Goal: Task Accomplishment & Management: Complete application form

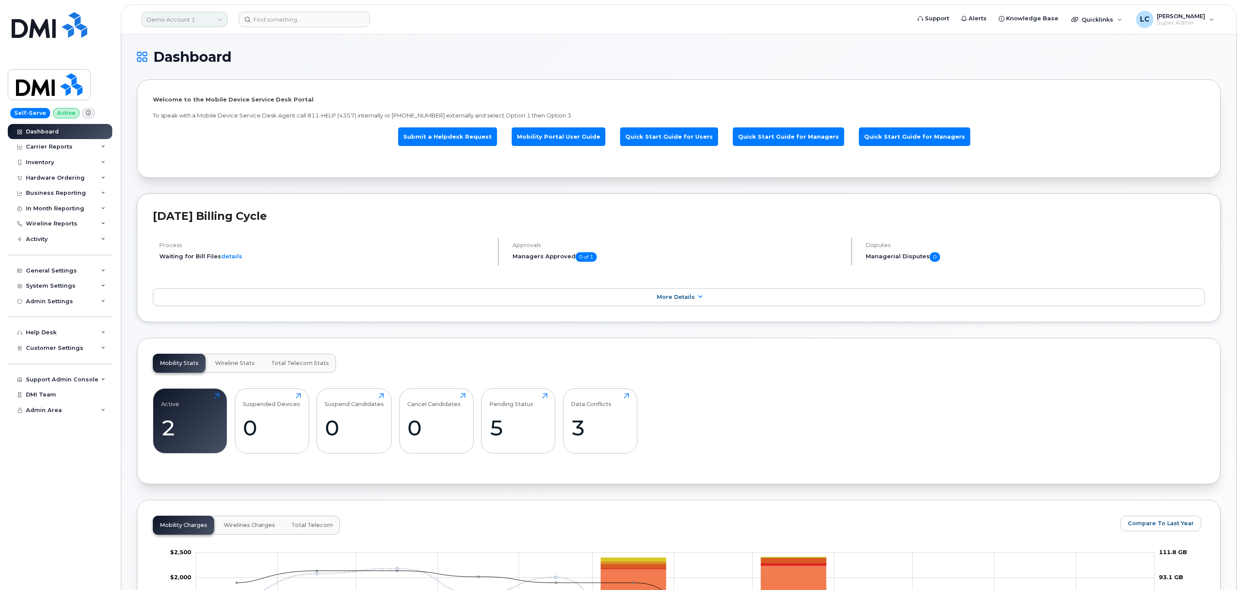
click at [189, 21] on link "Demo Account 1" at bounding box center [184, 20] width 86 height 16
click at [193, 39] on input at bounding box center [205, 42] width 113 height 16
click at [194, 39] on input at bounding box center [205, 42] width 113 height 16
type input "382-342-2324"
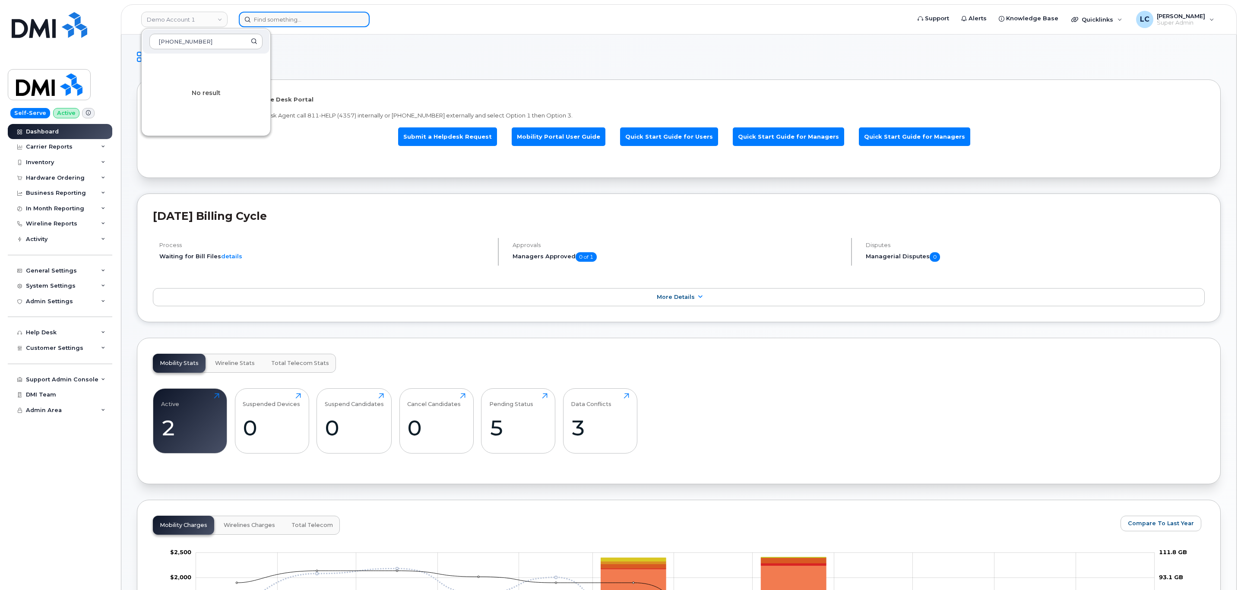
click at [311, 13] on input at bounding box center [304, 20] width 131 height 16
paste input "382-342-2324"
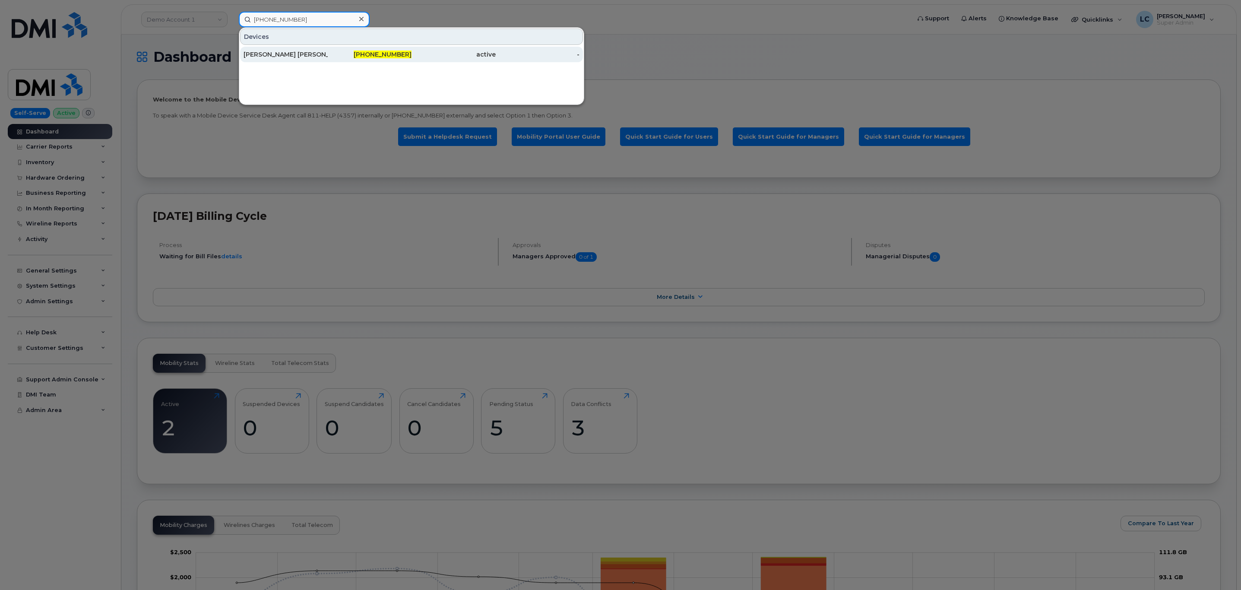
type input "382-342-2324"
click at [353, 56] on div "382-342-2324" at bounding box center [370, 54] width 84 height 9
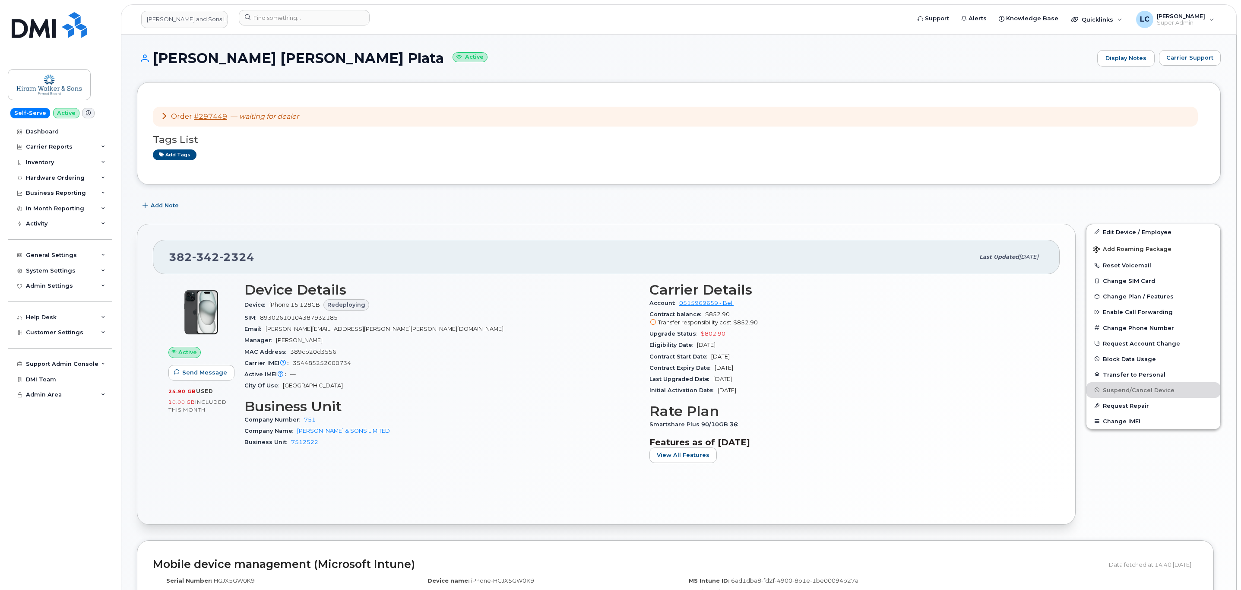
drag, startPoint x: 212, startPoint y: 118, endPoint x: 166, endPoint y: 113, distance: 45.6
click at [166, 113] on icon at bounding box center [164, 115] width 7 height 7
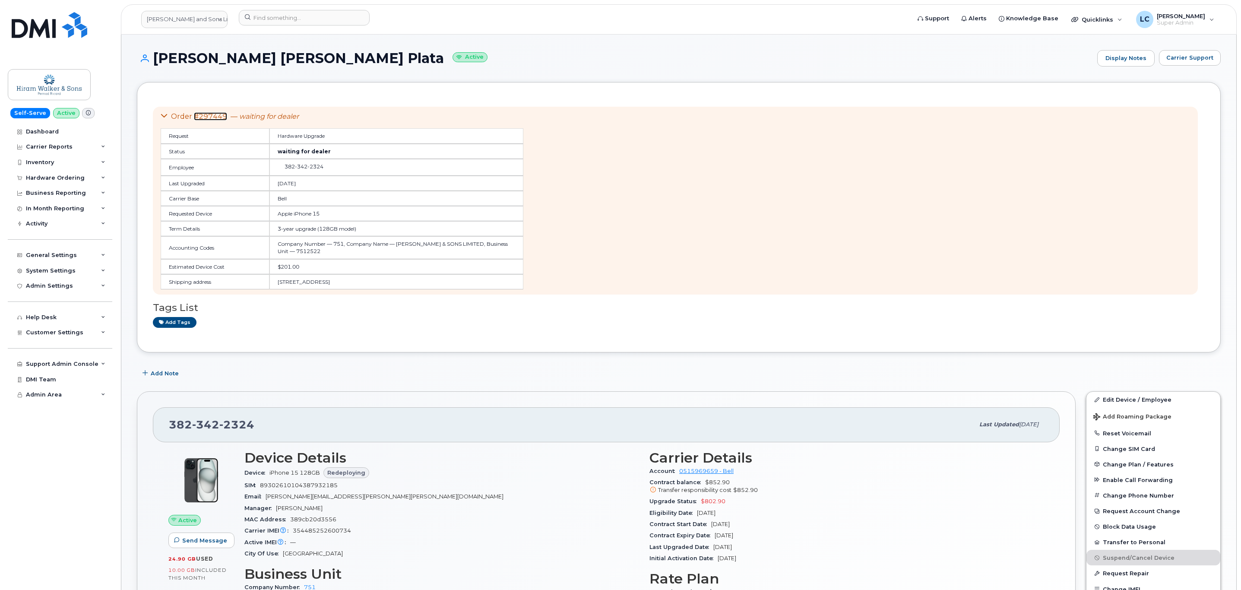
click at [212, 117] on link "#297449" at bounding box center [210, 116] width 33 height 8
click at [517, 19] on form at bounding box center [572, 18] width 666 height 16
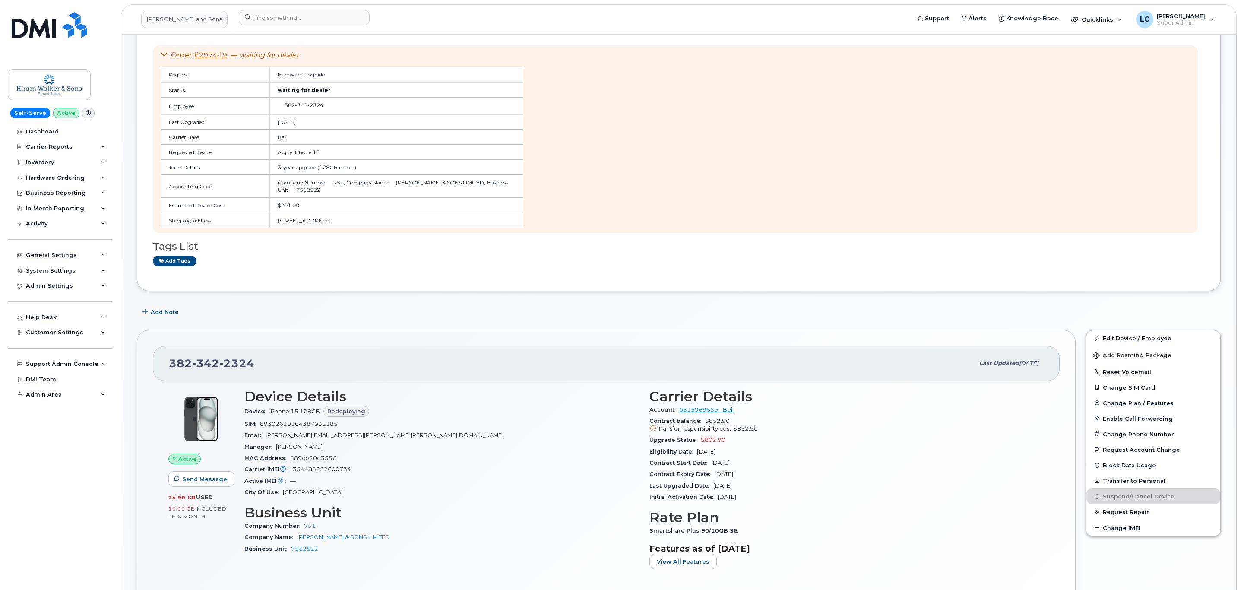
scroll to position [259, 0]
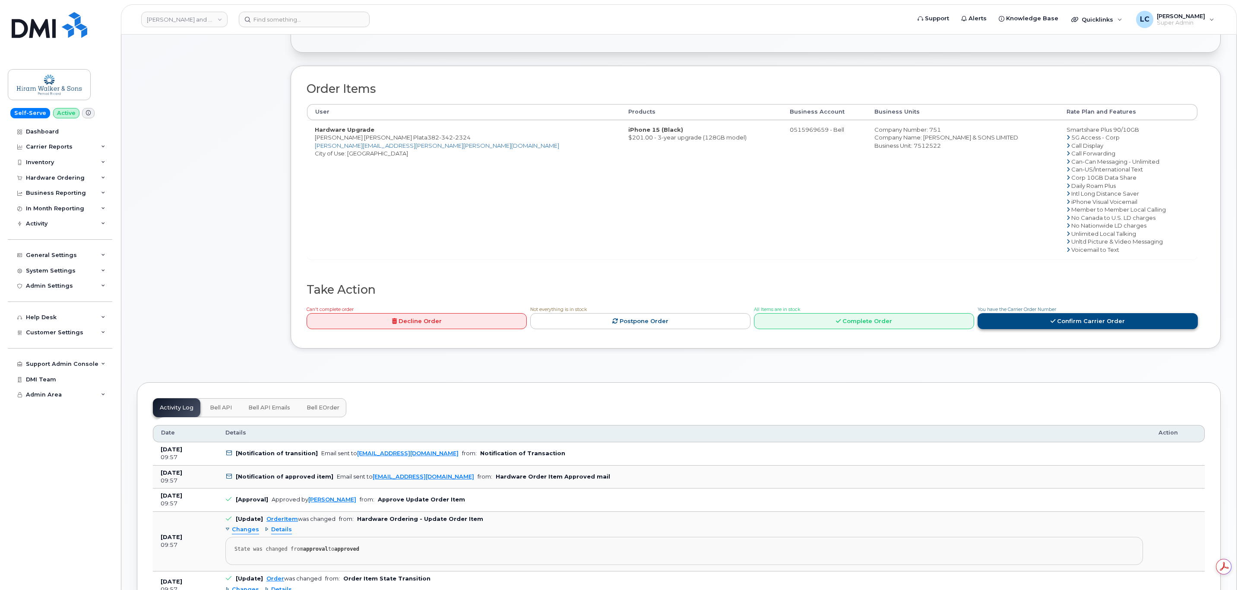
click at [1111, 320] on link "Confirm Carrier Order" at bounding box center [1088, 321] width 220 height 16
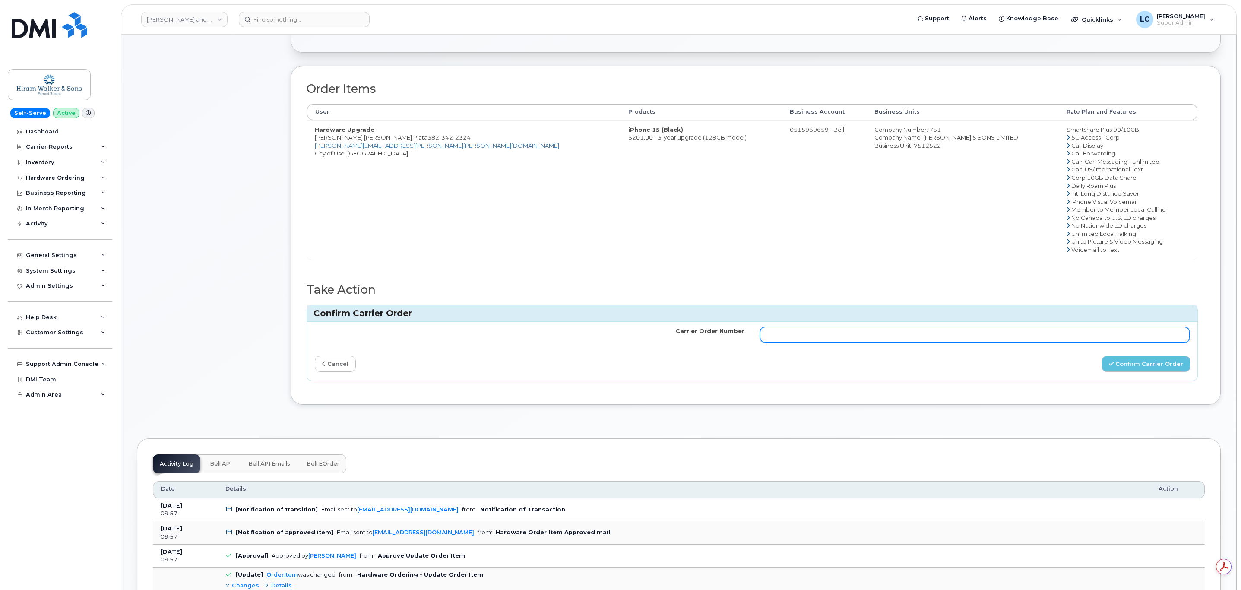
click at [785, 337] on input "Carrier Order Number" at bounding box center [975, 335] width 430 height 16
paste input "354485252600734"
type input "354485252600734"
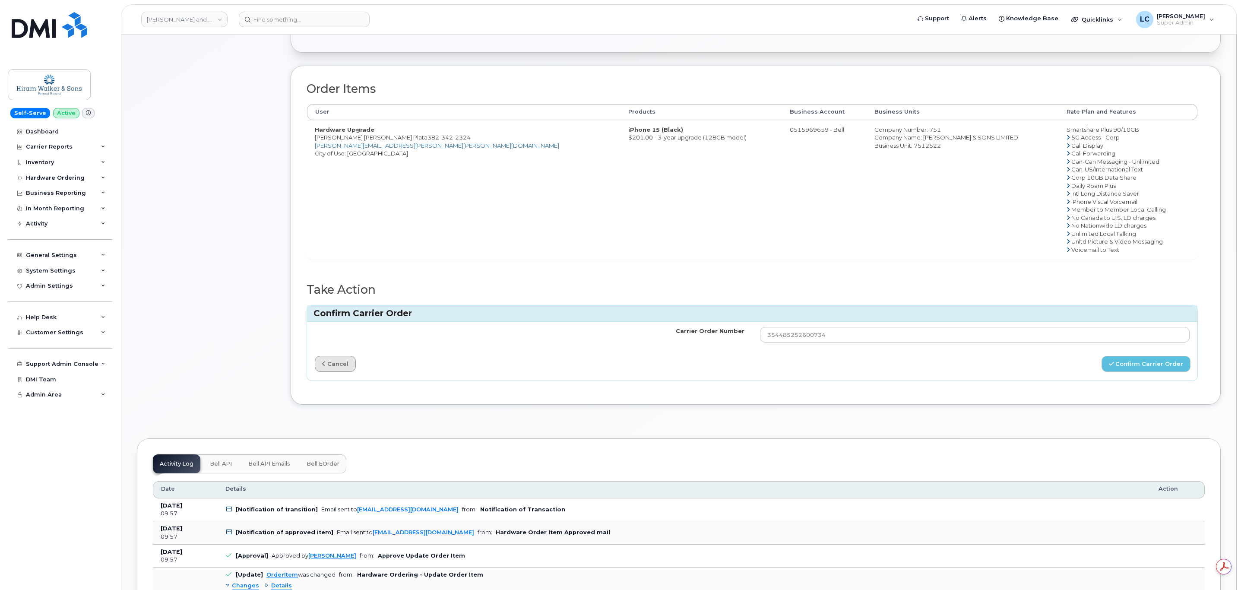
click at [339, 366] on link "cancel" at bounding box center [335, 364] width 41 height 16
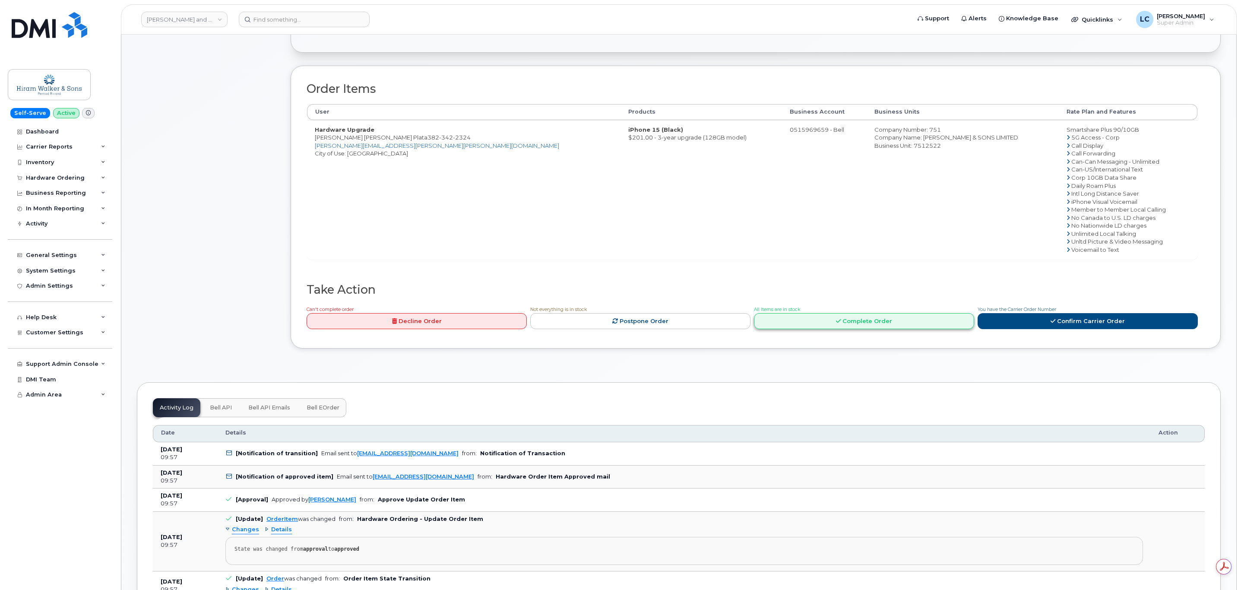
click at [867, 325] on link "Complete Order" at bounding box center [864, 321] width 220 height 16
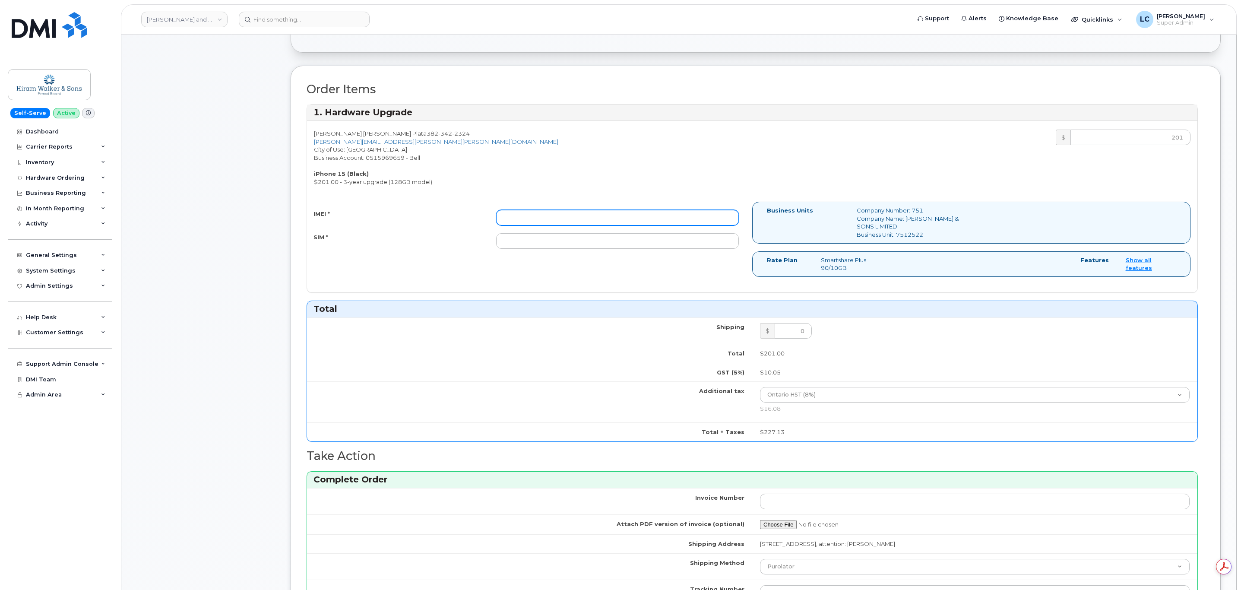
drag, startPoint x: 543, startPoint y: 222, endPoint x: 543, endPoint y: 228, distance: 6.0
click at [543, 224] on input "IMEI *" at bounding box center [617, 218] width 243 height 16
paste input "354485252600734"
type input "354485252600734"
click at [534, 248] on input "SIM *" at bounding box center [617, 241] width 243 height 16
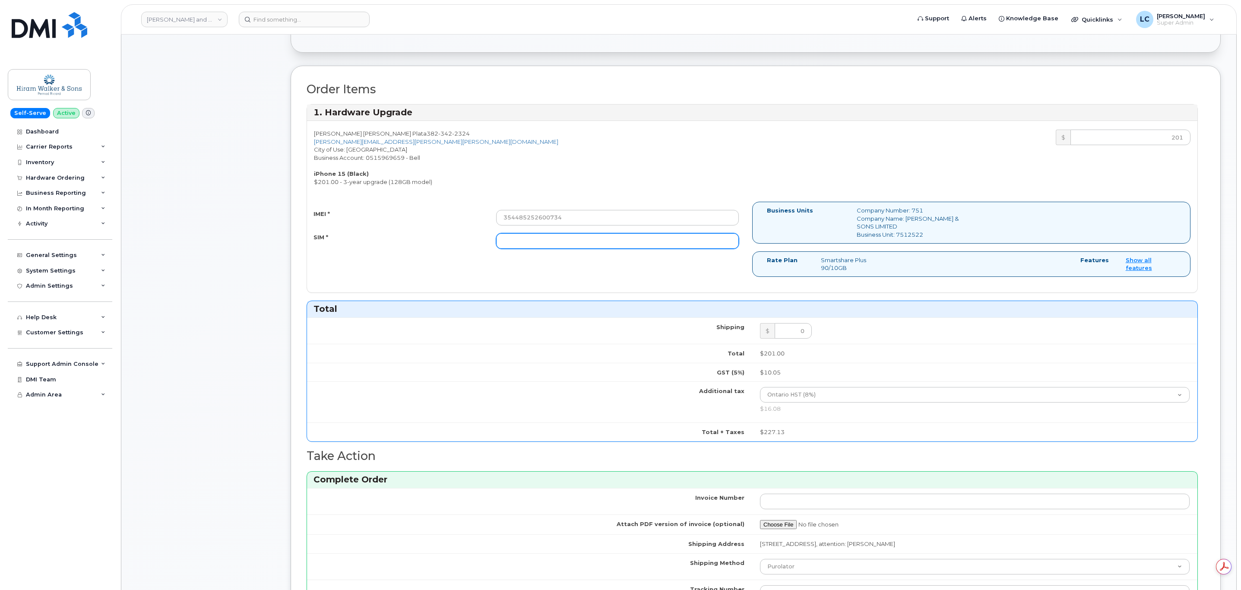
paste input "89302610104387932185"
type input "89302610104387932185"
click at [605, 163] on div "Luisa Fernanda Ramos Plata 382 342 2324 luisa.ramos@pernod-ricard.com City of U…" at bounding box center [529, 158] width 445 height 56
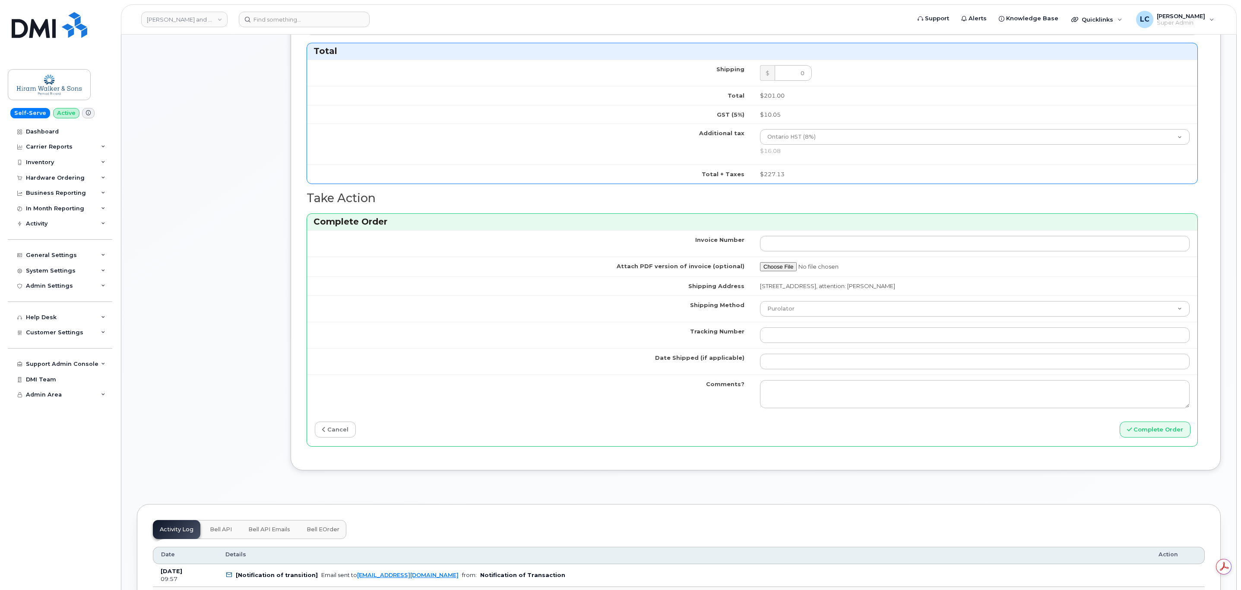
scroll to position [518, 0]
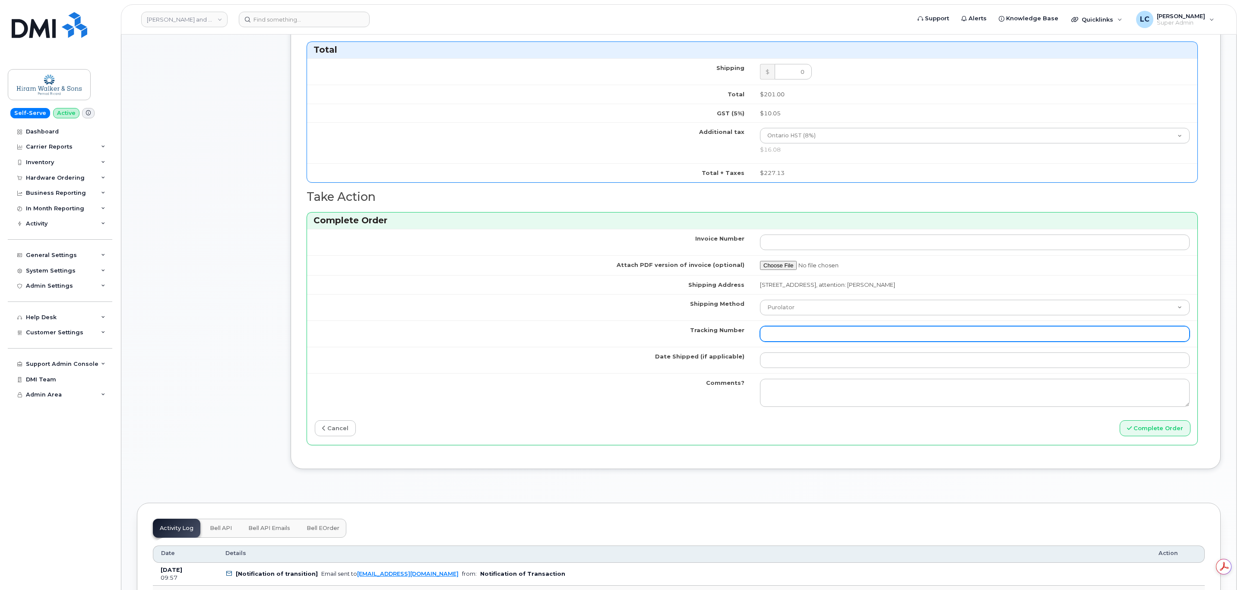
click at [815, 342] on input "Tracking Number" at bounding box center [975, 334] width 430 height 16
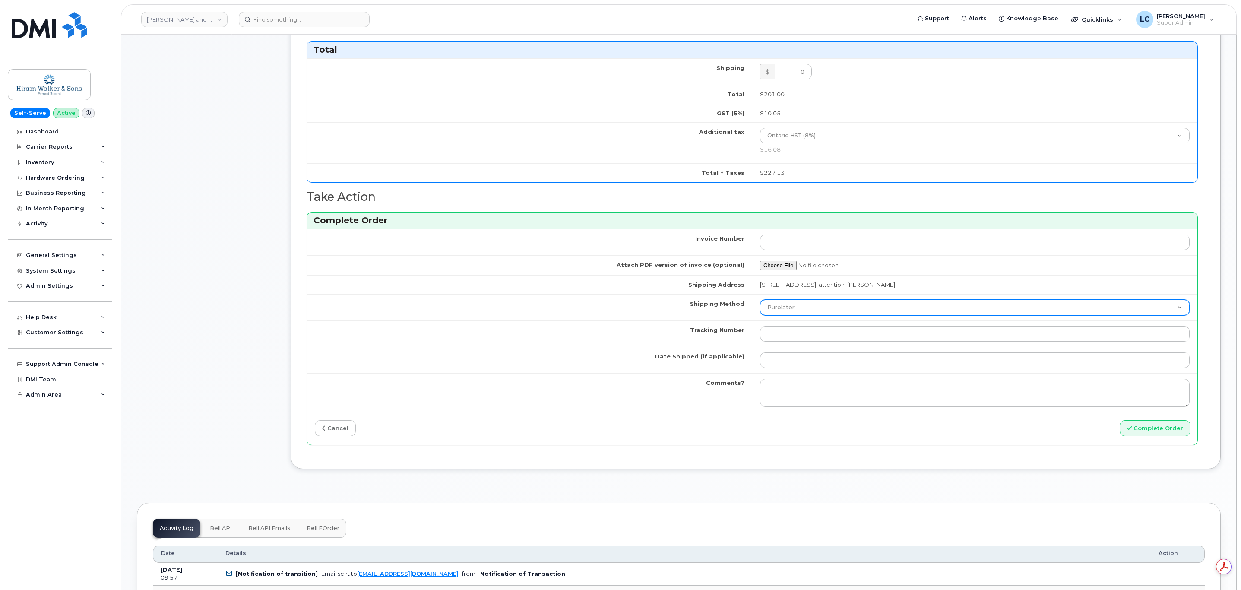
click at [811, 315] on select "Purolator UPS FedEx Canada Post Courier Other Drop Off Pick Up" at bounding box center [975, 308] width 430 height 16
select select "Other"
click at [760, 306] on select "Purolator UPS FedEx Canada Post Courier Other Drop Off Pick Up" at bounding box center [975, 308] width 430 height 16
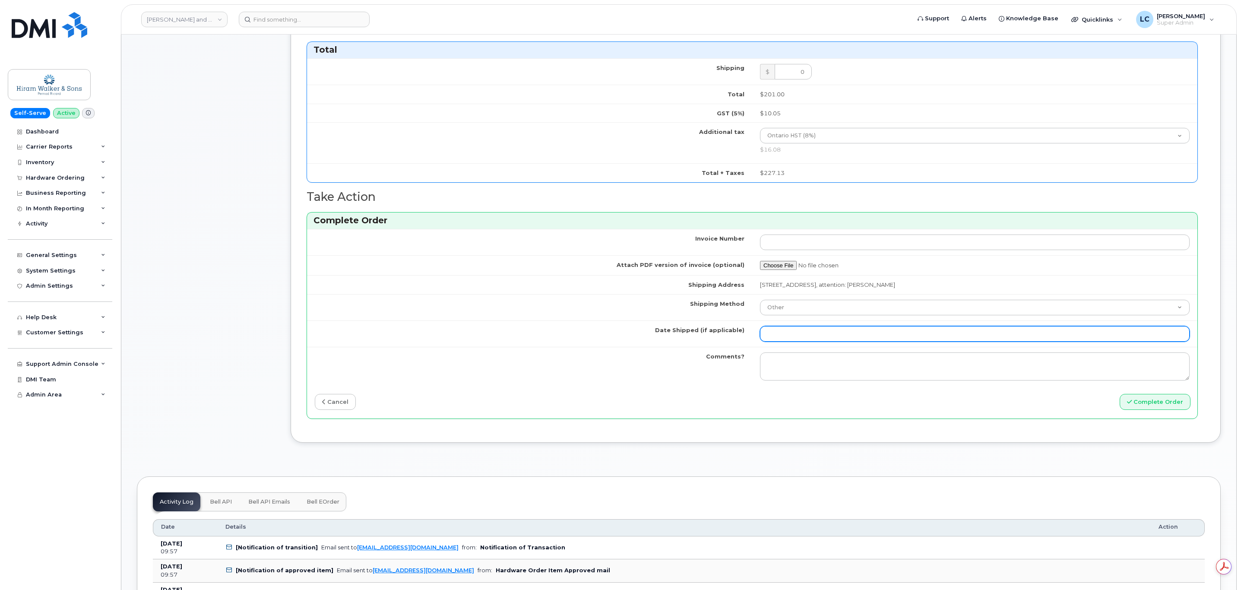
click at [811, 342] on input "Date Shipped (if applicable)" at bounding box center [975, 334] width 430 height 16
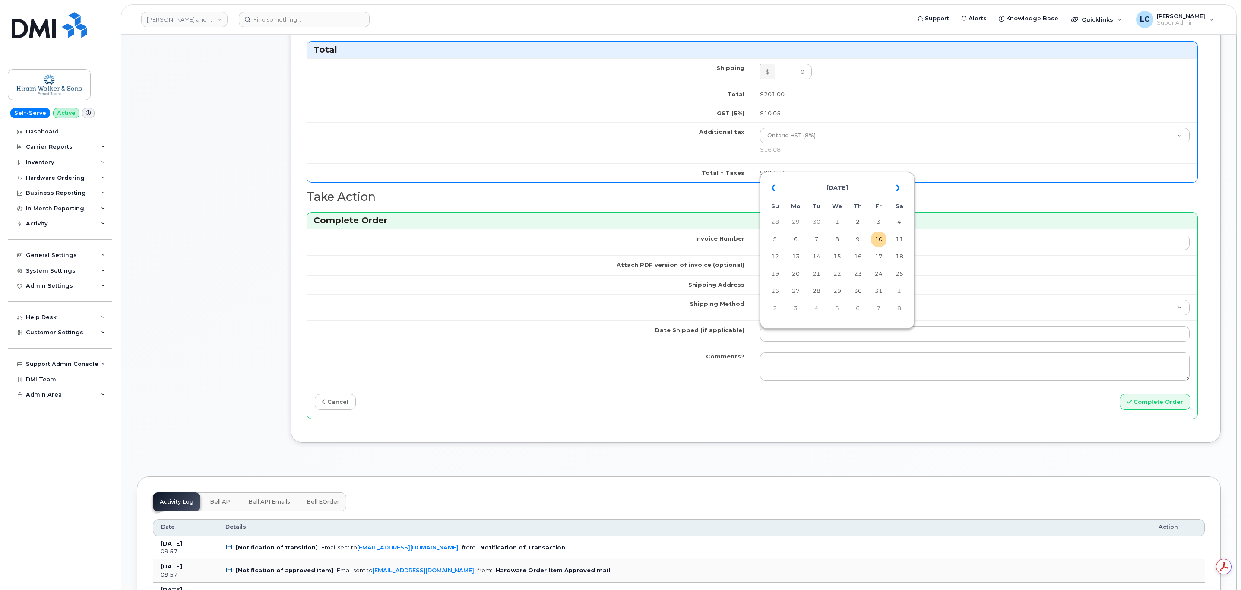
click at [676, 341] on td "Date Shipped (if applicable)" at bounding box center [529, 333] width 445 height 26
click at [1153, 410] on button "Complete Order" at bounding box center [1155, 402] width 71 height 16
click at [877, 243] on td "10" at bounding box center [879, 239] width 16 height 16
type input "2025-10-10"
click at [1143, 410] on button "Complete Order" at bounding box center [1155, 402] width 71 height 16
